Goal: Information Seeking & Learning: Understand process/instructions

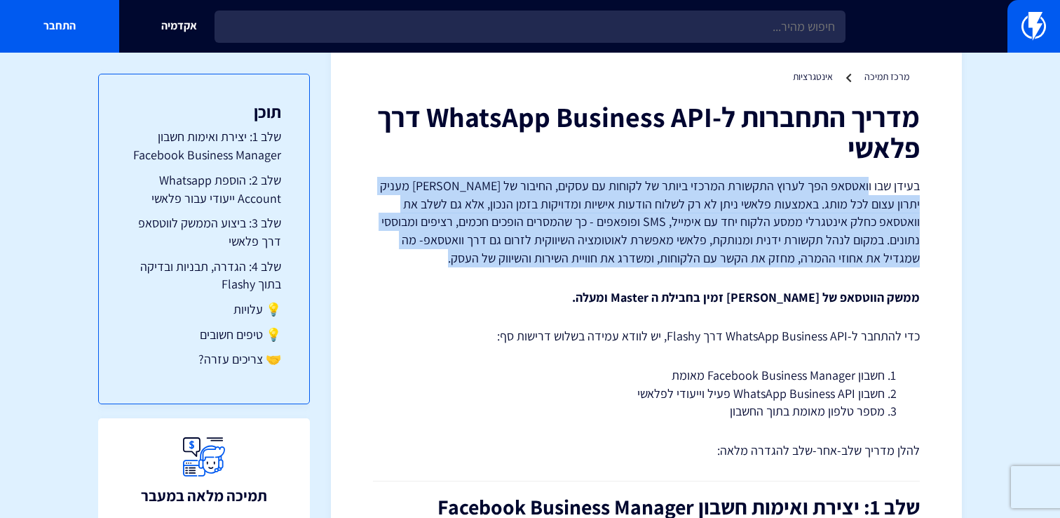
drag, startPoint x: 870, startPoint y: 180, endPoint x: 536, endPoint y: 275, distance: 347.1
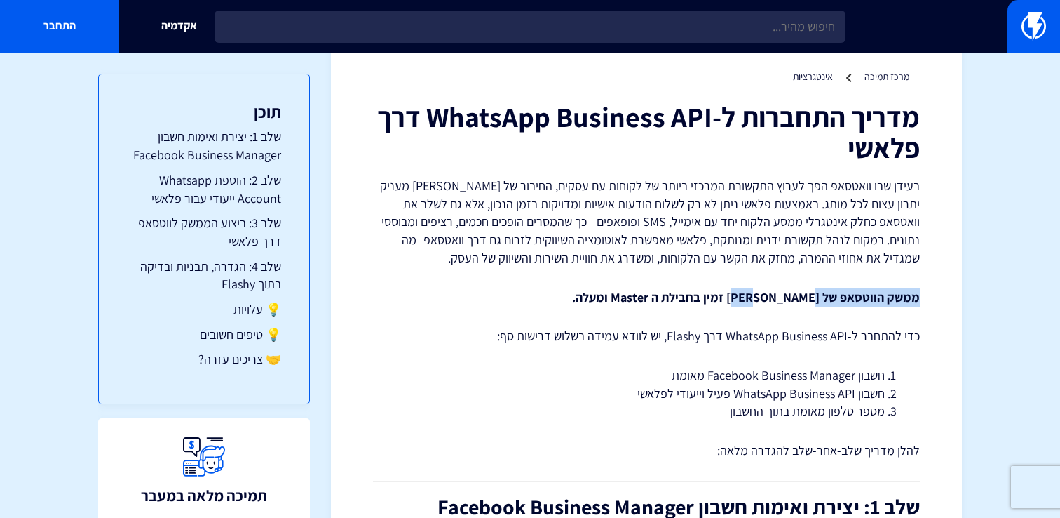
drag, startPoint x: 792, startPoint y: 298, endPoint x: 802, endPoint y: 274, distance: 26.1
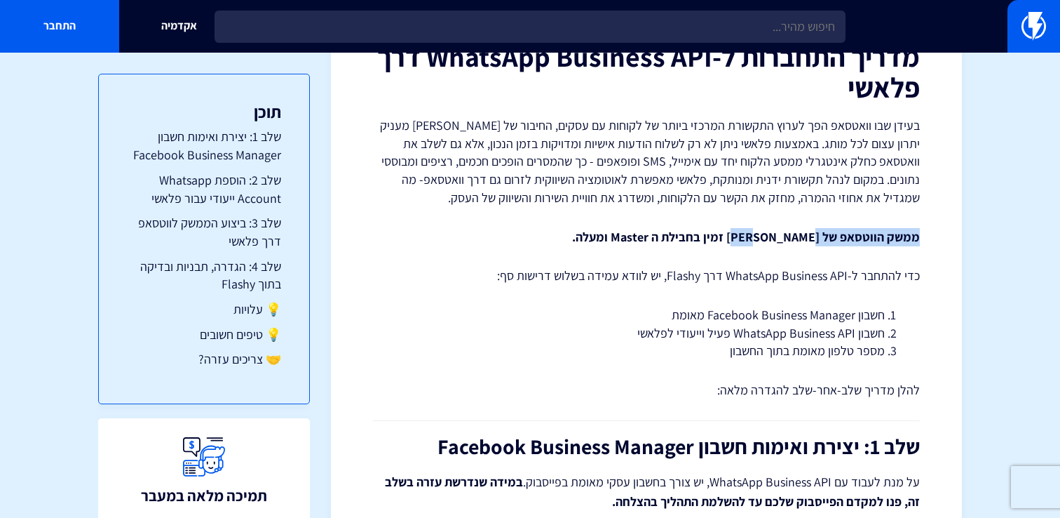
scroll to position [133, 0]
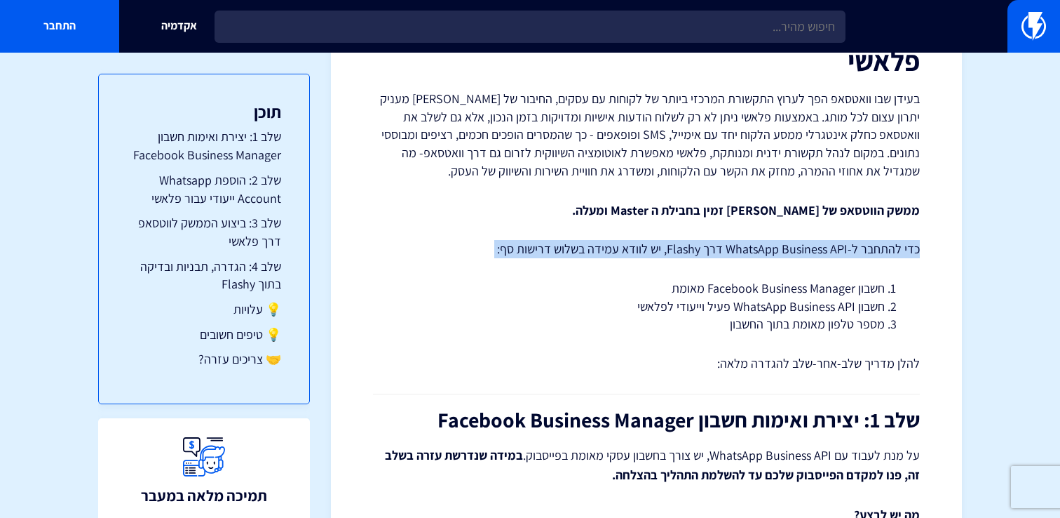
drag, startPoint x: 801, startPoint y: 258, endPoint x: 807, endPoint y: 238, distance: 21.3
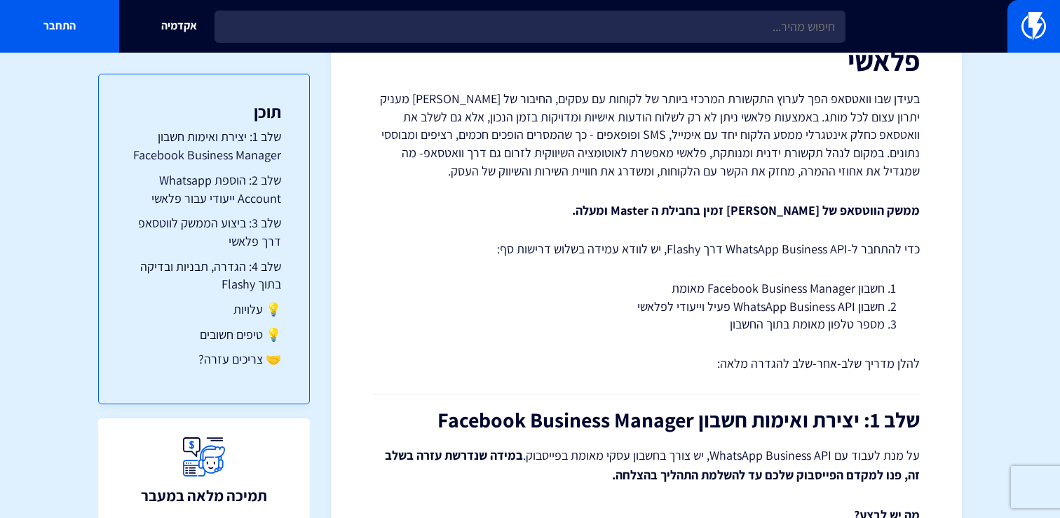
click at [805, 279] on li "חשבון Facebook Business Manager מאומת" at bounding box center [646, 288] width 477 height 18
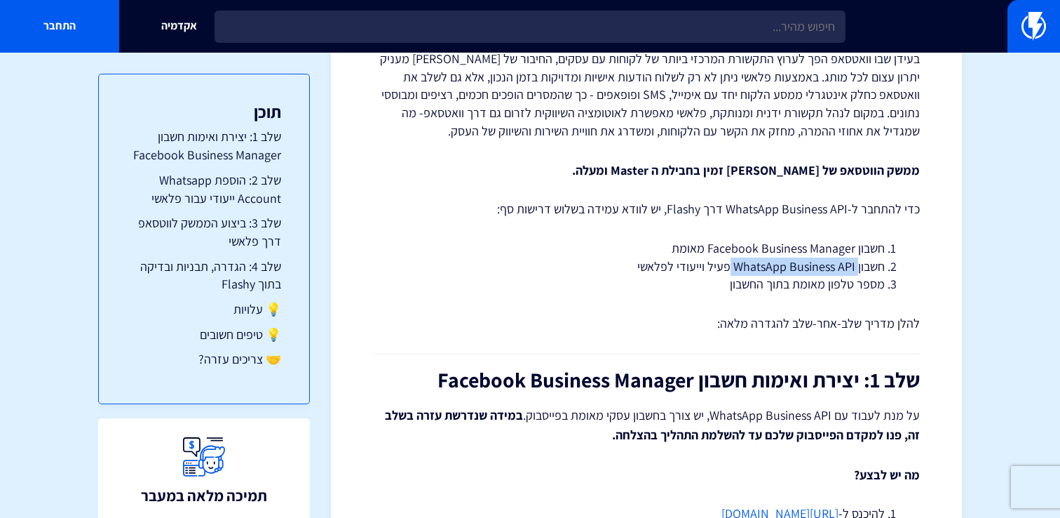
drag, startPoint x: 858, startPoint y: 274, endPoint x: 728, endPoint y: 274, distance: 130.4
click at [728, 274] on li "חשבון WhatsApp Business API פעיל וייעודי לפלאשי" at bounding box center [646, 266] width 477 height 18
click at [738, 331] on p "להלן מדריך שלב-אחר-שלב להגדרה מלאה:" at bounding box center [646, 323] width 547 height 18
drag, startPoint x: 875, startPoint y: 271, endPoint x: 820, endPoint y: 272, distance: 55.4
click at [820, 272] on li "חשבון WhatsApp Business API פעיל וייעודי לפלאשי" at bounding box center [646, 266] width 477 height 18
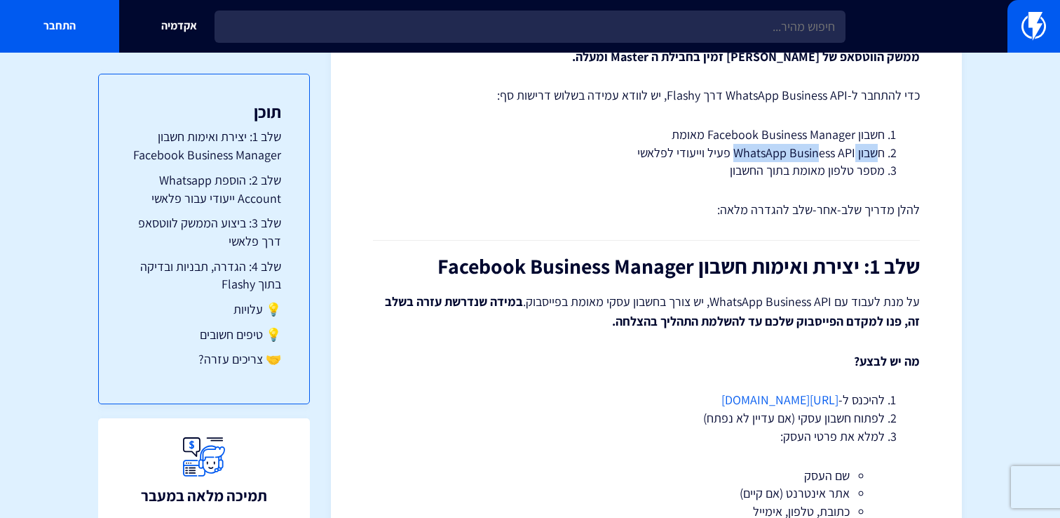
scroll to position [289, 0]
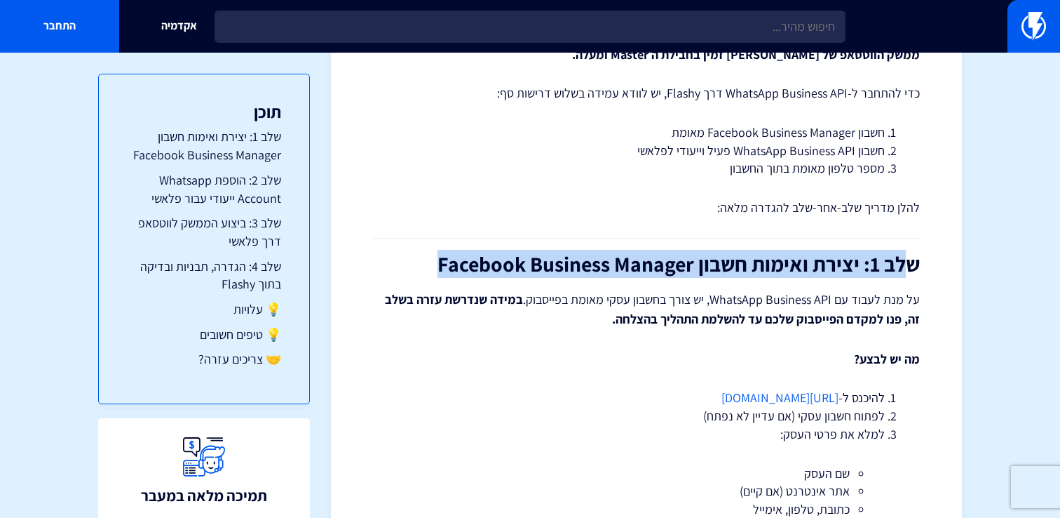
drag, startPoint x: 912, startPoint y: 266, endPoint x: 350, endPoint y: 266, distance: 561.7
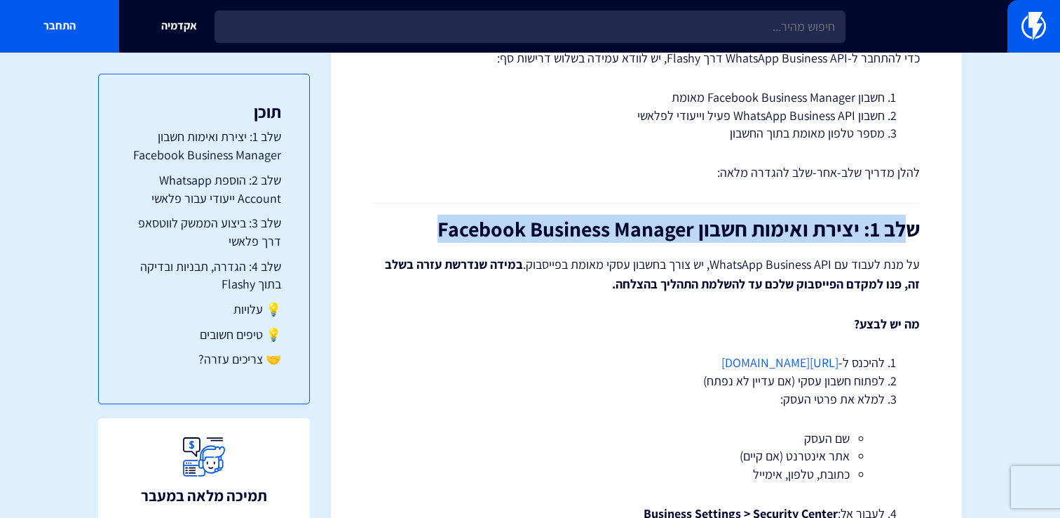
scroll to position [327, 0]
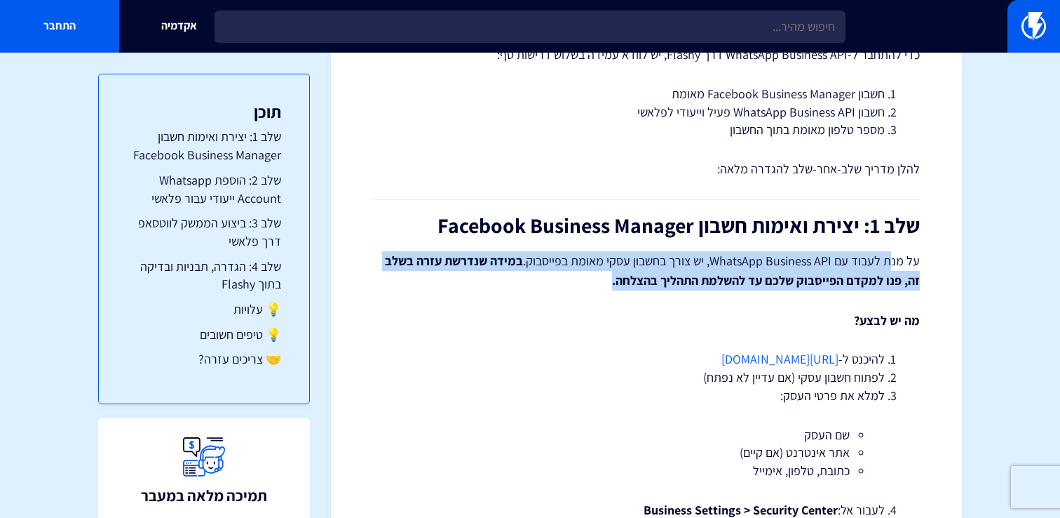
drag, startPoint x: 891, startPoint y: 257, endPoint x: 471, endPoint y: 276, distance: 420.5
click at [471, 276] on p "על מנת לעבוד עם WhatsApp Business API, יש צורך בחשבון עסקי מאומת בפייסבוק. במיד…" at bounding box center [646, 270] width 547 height 39
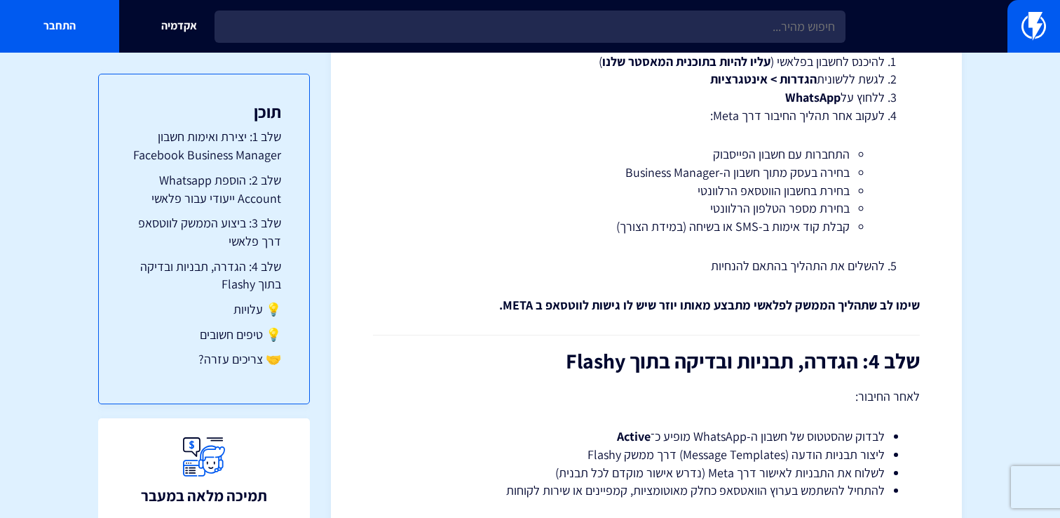
scroll to position [2269, 0]
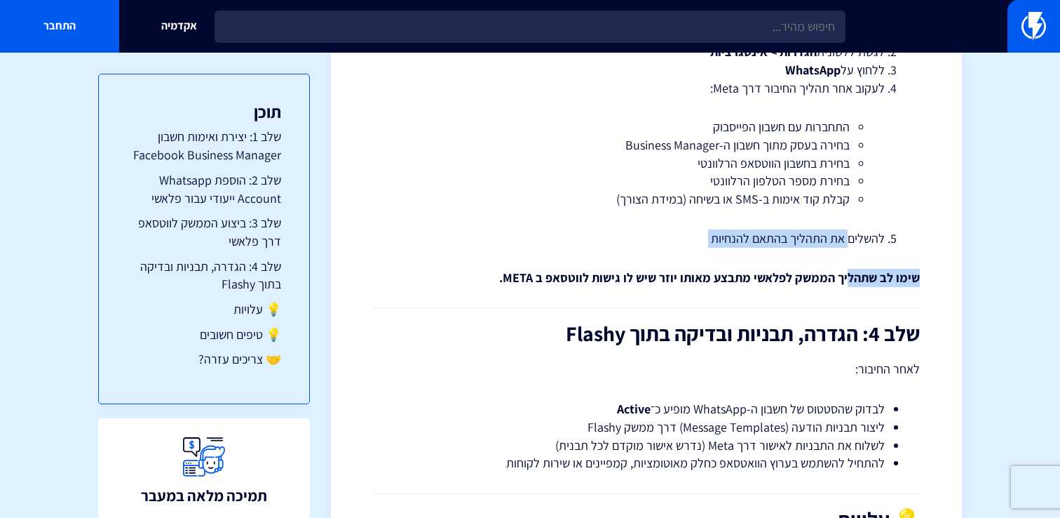
drag, startPoint x: 850, startPoint y: 280, endPoint x: 850, endPoint y: 243, distance: 36.5
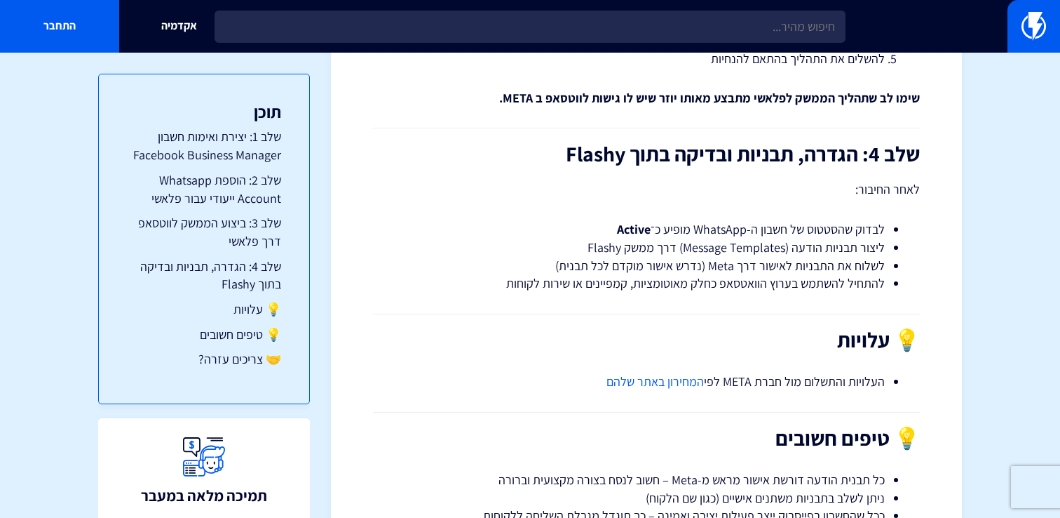
click at [849, 263] on li "לשלוח את התבניות לאישור דרך Meta (נדרש אישור מוקדם לכל תבנית)" at bounding box center [646, 266] width 477 height 18
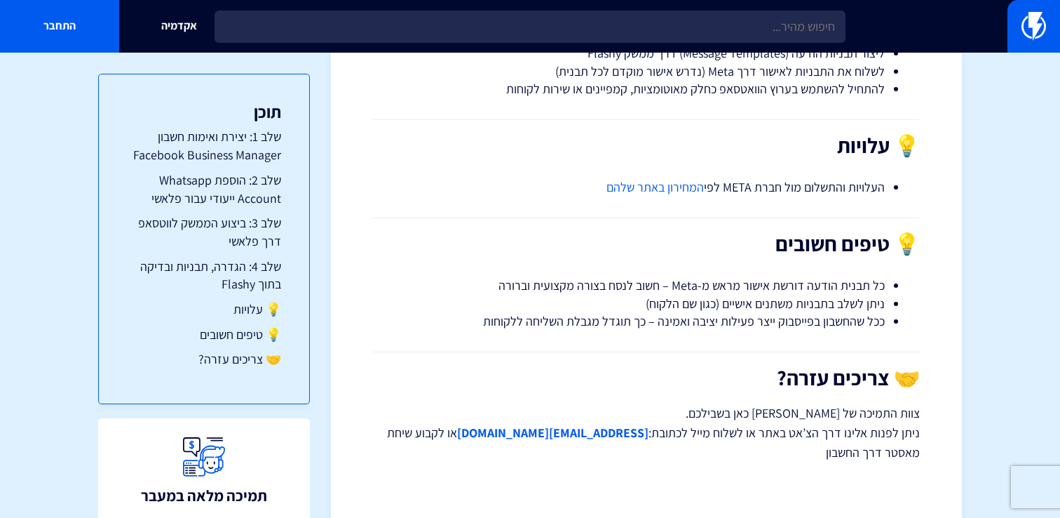
scroll to position [2671, 0]
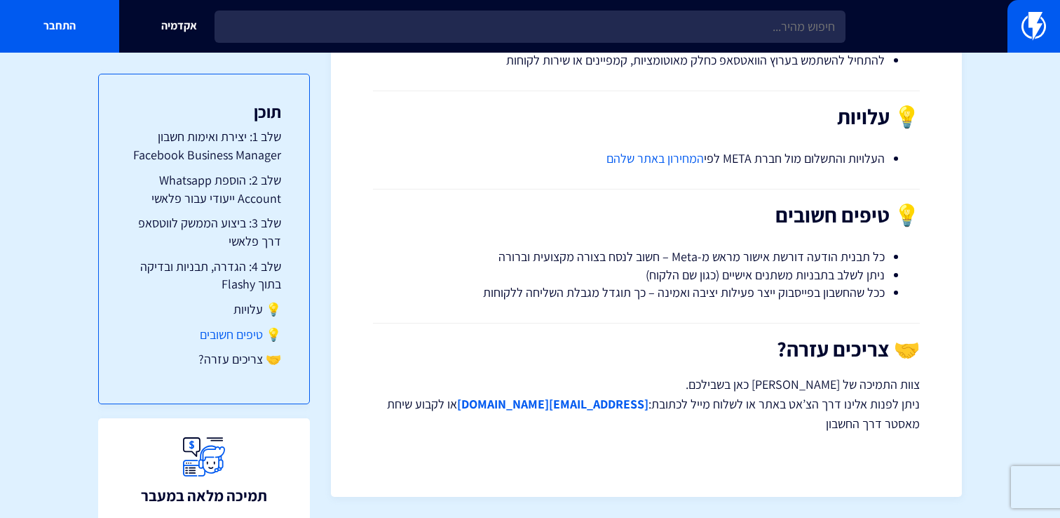
click at [257, 334] on link "💡 טיפים חשובים" at bounding box center [204, 334] width 154 height 18
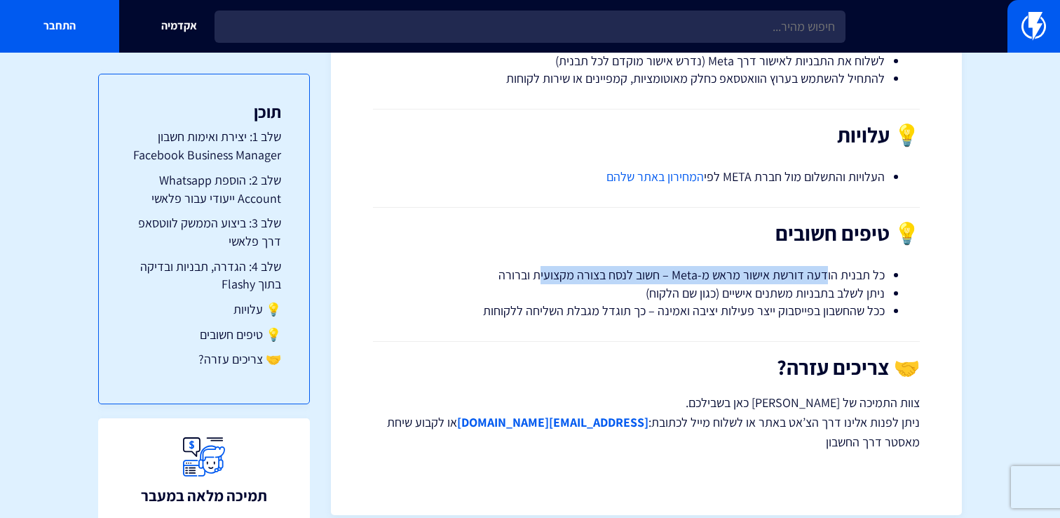
drag, startPoint x: 826, startPoint y: 276, endPoint x: 546, endPoint y: 276, distance: 280.5
click at [546, 276] on li "כל תבנית הודעה דורשת אישור מראש מ-Meta – חשוב לנסח בצורה מקצועית וברורה" at bounding box center [646, 275] width 477 height 18
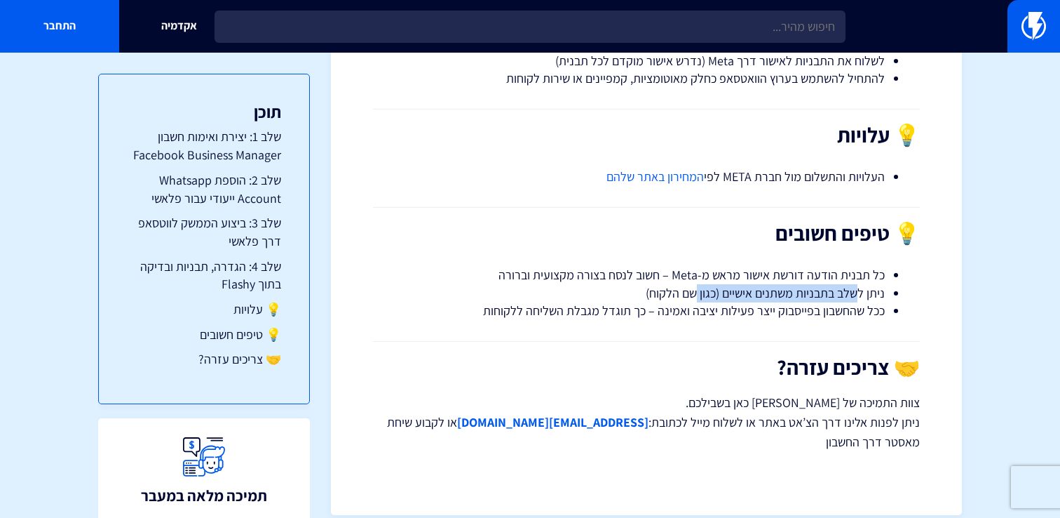
drag, startPoint x: 860, startPoint y: 295, endPoint x: 694, endPoint y: 295, distance: 166.2
click at [694, 295] on li "ניתן לשלב בתבניות משתנים אישיים (כגון שם הלקוח)" at bounding box center [646, 293] width 477 height 18
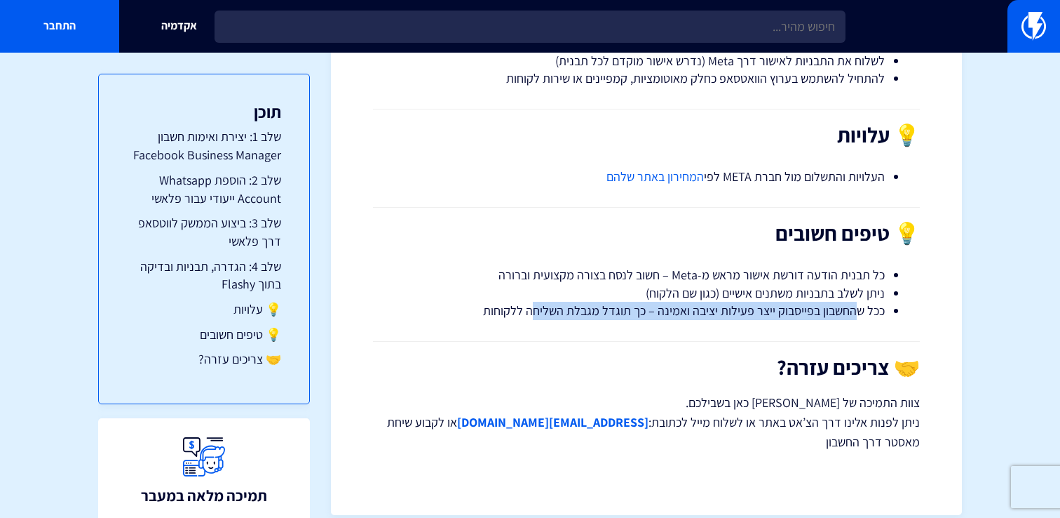
drag, startPoint x: 860, startPoint y: 309, endPoint x: 538, endPoint y: 304, distance: 321.9
click at [538, 304] on li "ככל שהחשבון בפייסבוק ייצר פעילות יציבה ואמינה – כך תוגדל מגבלת השליחה ללקוחות" at bounding box center [646, 311] width 477 height 18
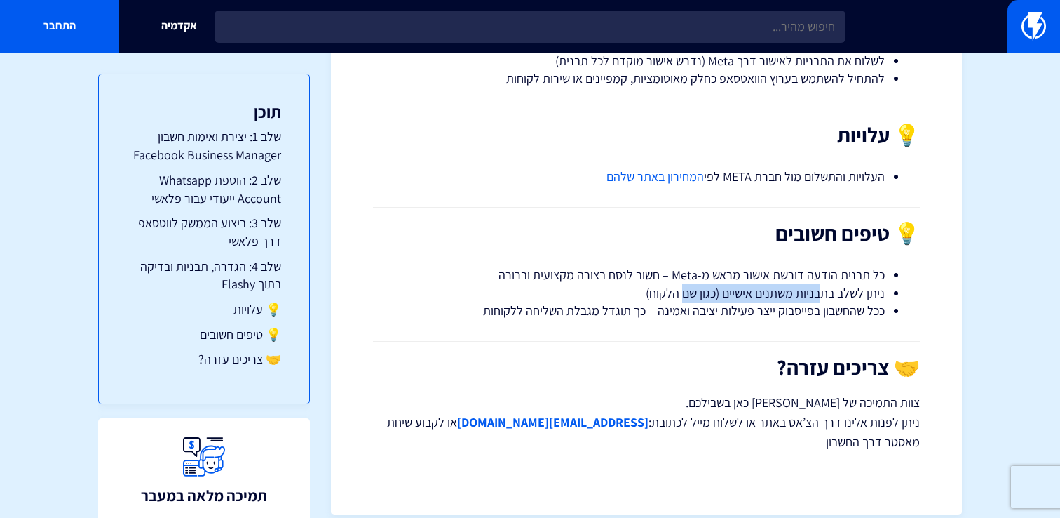
drag, startPoint x: 820, startPoint y: 295, endPoint x: 684, endPoint y: 295, distance: 136.7
click at [684, 295] on li "ניתן לשלב בתבניות משתנים אישיים (כגון שם הלקוח)" at bounding box center [646, 293] width 477 height 18
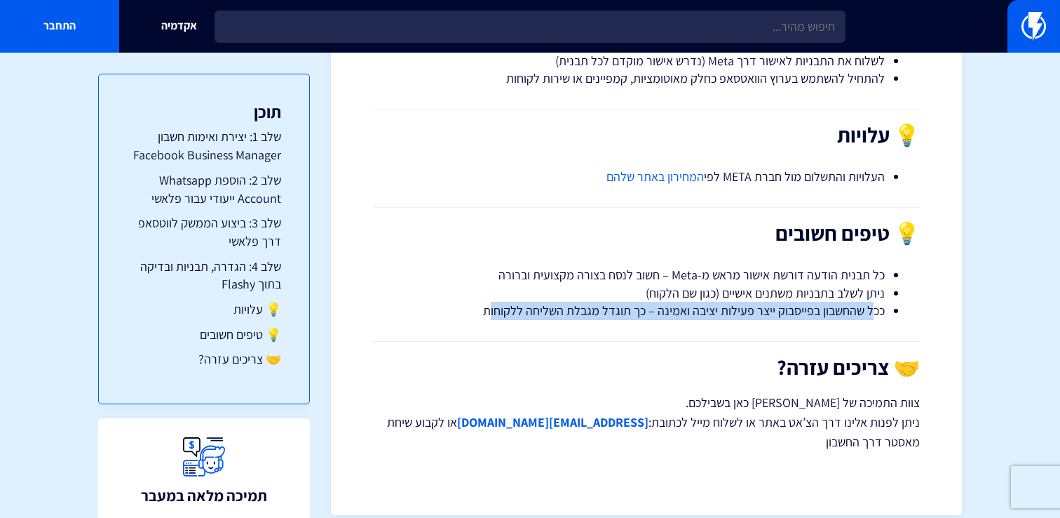
drag, startPoint x: 872, startPoint y: 317, endPoint x: 495, endPoint y: 315, distance: 376.6
click at [495, 315] on li "ככל שהחשבון בפייסבוק ייצר פעילות יציבה ואמינה – כך תוגדל מגבלת השליחה ללקוחות" at bounding box center [646, 311] width 477 height 18
